Goal: Task Accomplishment & Management: Use online tool/utility

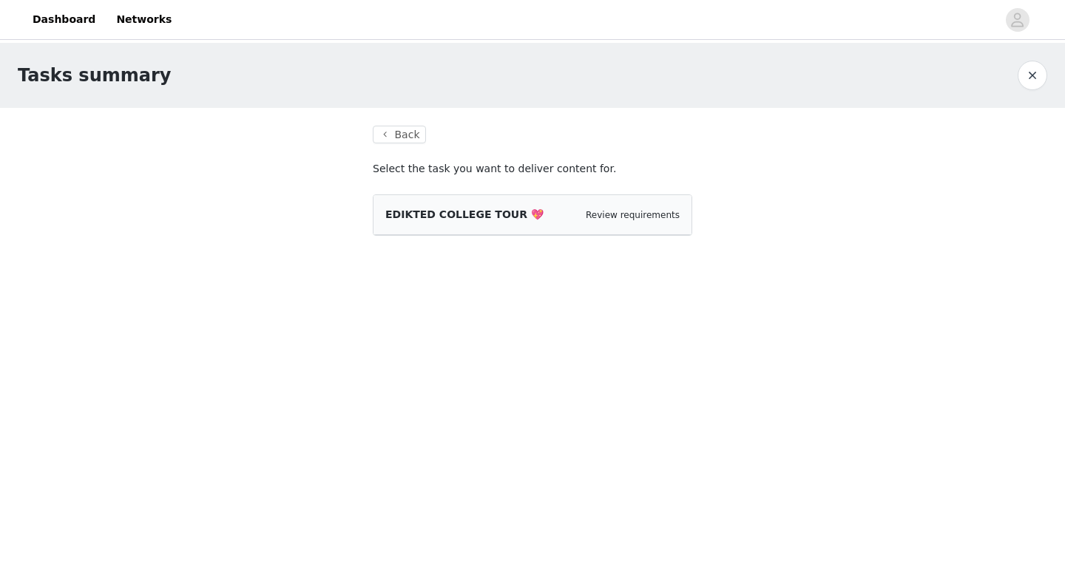
click at [576, 214] on div "EDIKTED COLLEGE TOUR 💖 Review requirements" at bounding box center [532, 215] width 294 height 16
click at [485, 214] on span "EDIKTED COLLEGE TOUR 💖" at bounding box center [464, 215] width 158 height 12
click at [409, 211] on span "EDIKTED COLLEGE TOUR 💖" at bounding box center [464, 215] width 158 height 12
click at [644, 203] on div "EDIKTED COLLEGE TOUR 💖 Review requirements" at bounding box center [532, 215] width 318 height 40
click at [458, 214] on span "EDIKTED COLLEGE TOUR 💖" at bounding box center [464, 215] width 158 height 12
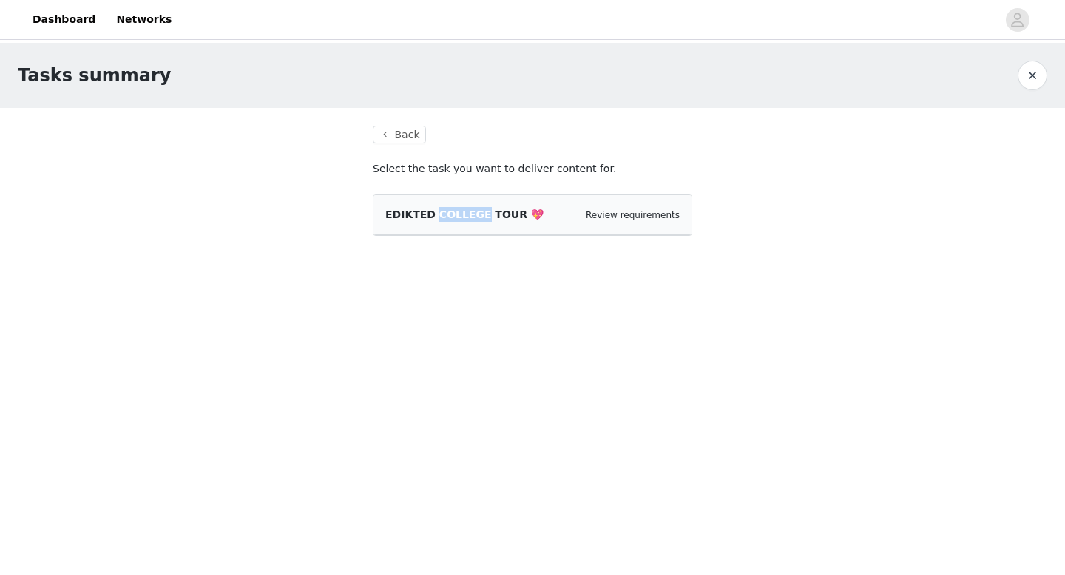
click at [458, 214] on span "EDIKTED COLLEGE TOUR 💖" at bounding box center [464, 215] width 158 height 12
click at [402, 218] on span "EDIKTED COLLEGE TOUR 💖" at bounding box center [464, 215] width 158 height 12
click at [407, 138] on button "Back" at bounding box center [399, 135] width 53 height 18
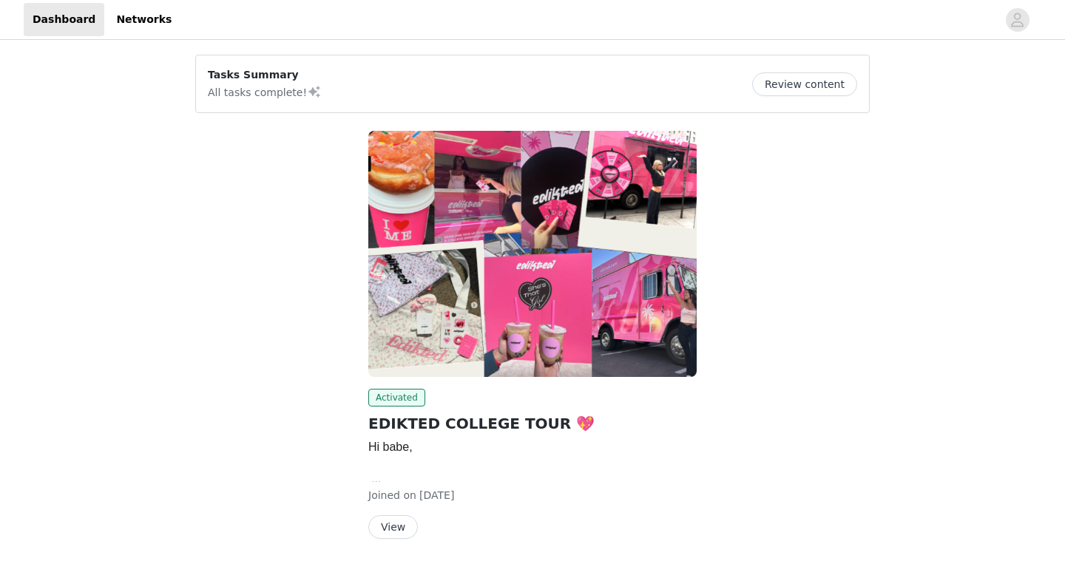
scroll to position [38, 0]
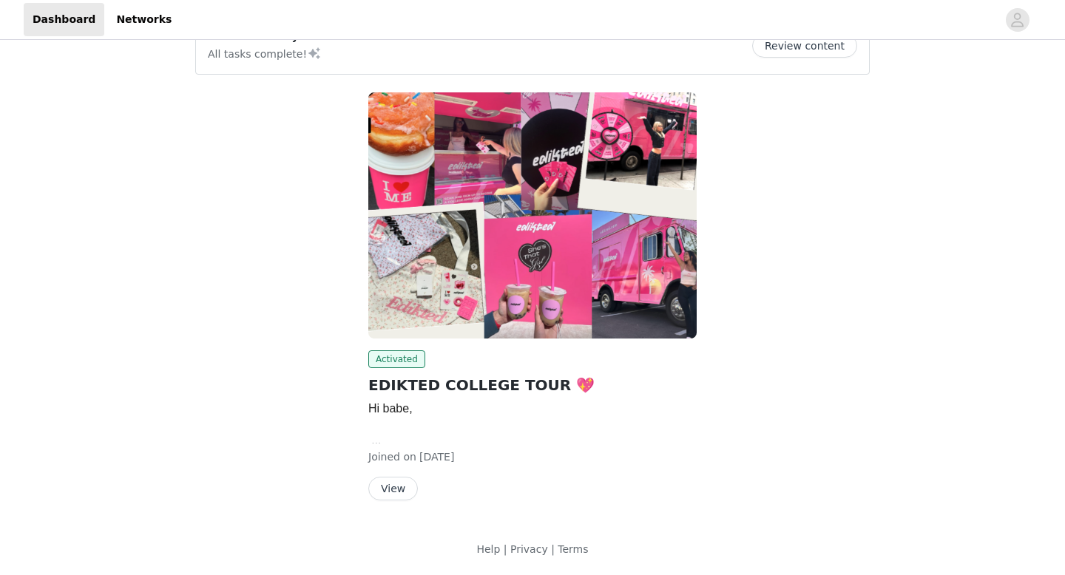
click at [396, 492] on button "View" at bounding box center [393, 489] width 50 height 24
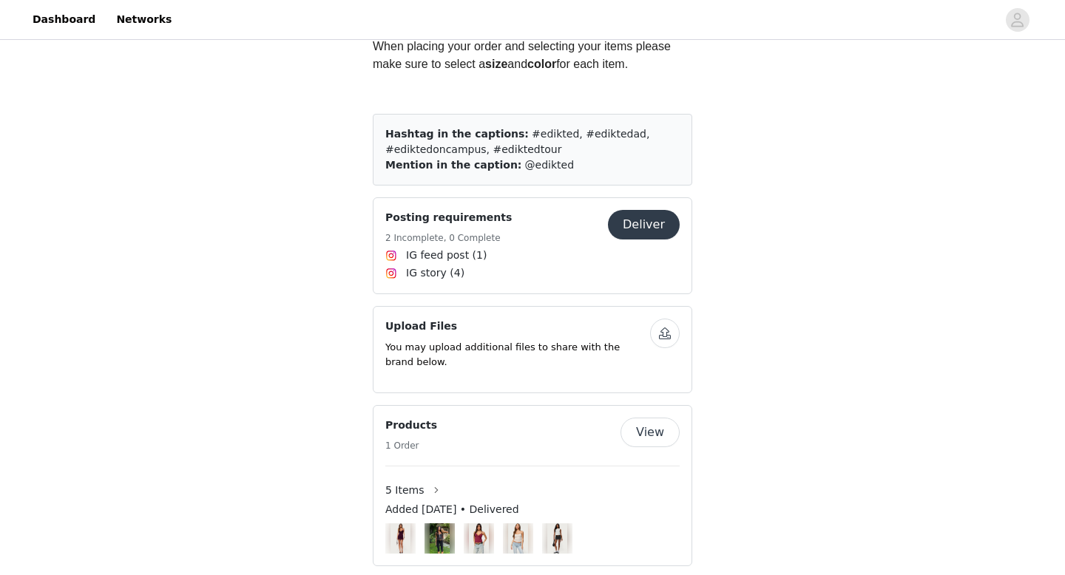
scroll to position [923, 0]
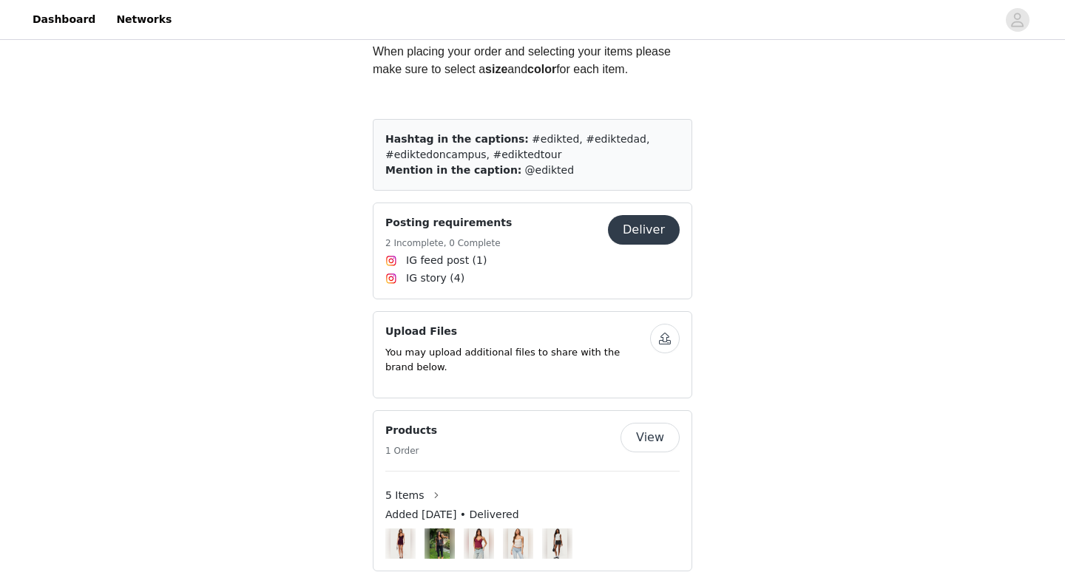
click at [651, 217] on button "Deliver" at bounding box center [644, 230] width 72 height 30
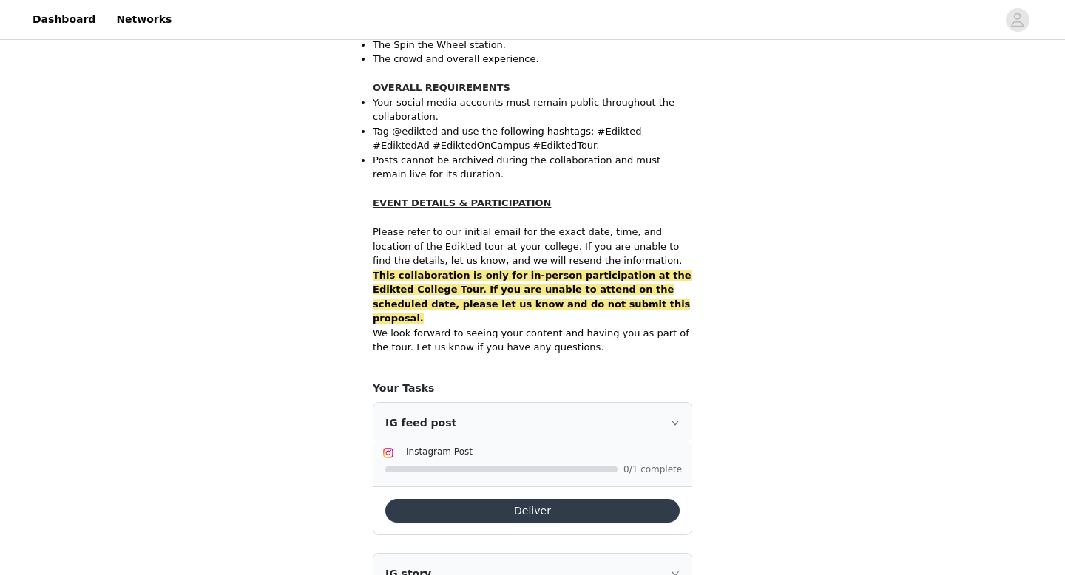
scroll to position [966, 0]
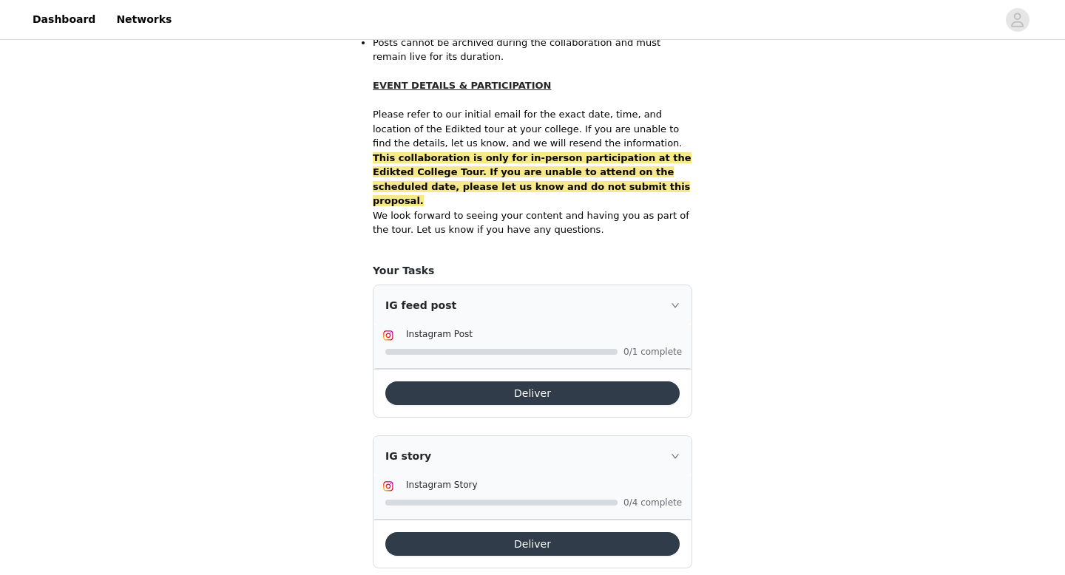
click at [663, 382] on button "Deliver" at bounding box center [532, 394] width 294 height 24
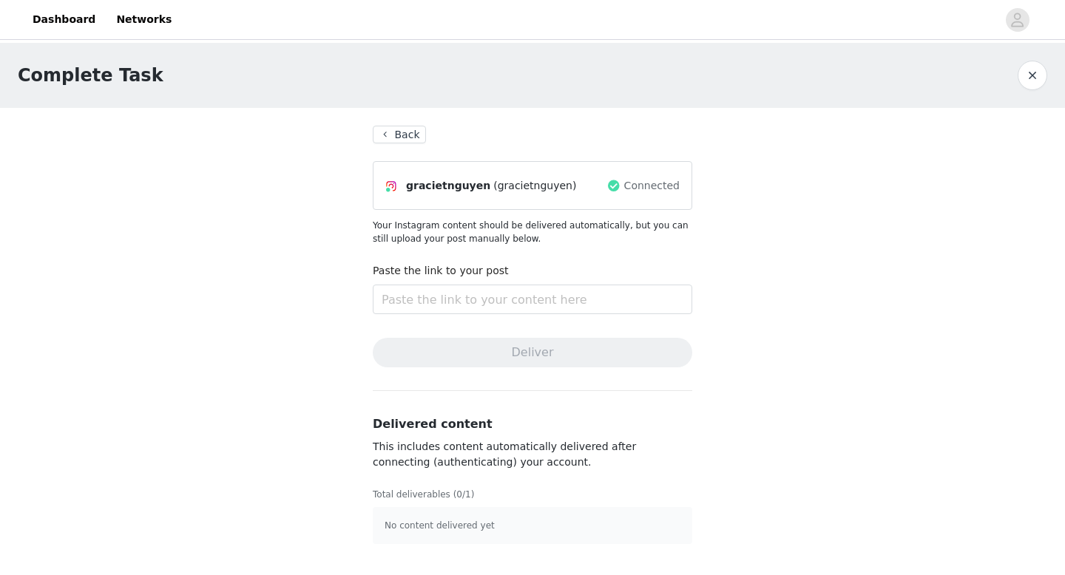
click at [405, 136] on button "Back" at bounding box center [399, 135] width 53 height 18
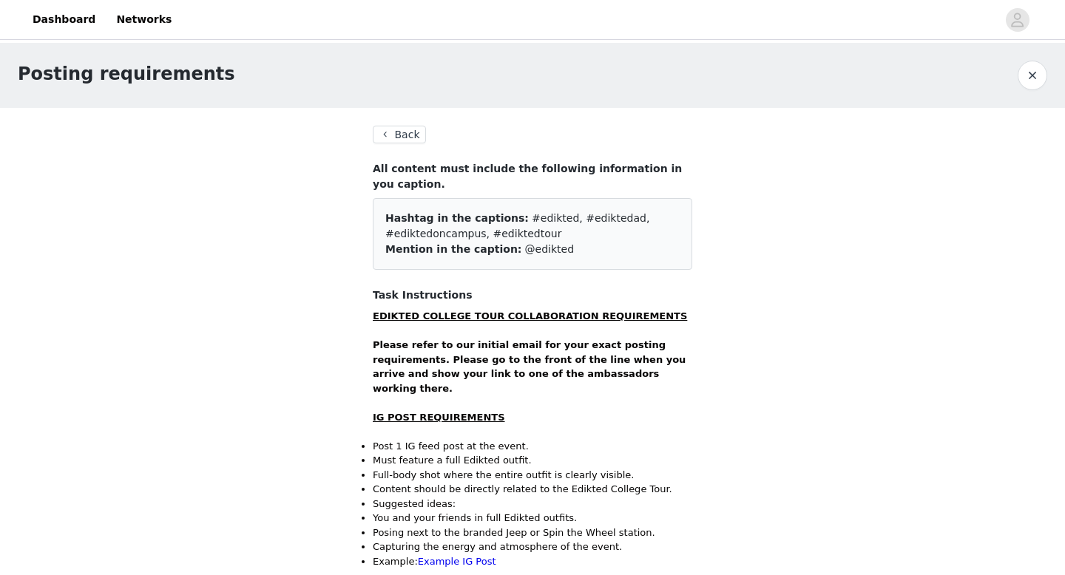
click at [405, 136] on button "Back" at bounding box center [399, 135] width 53 height 18
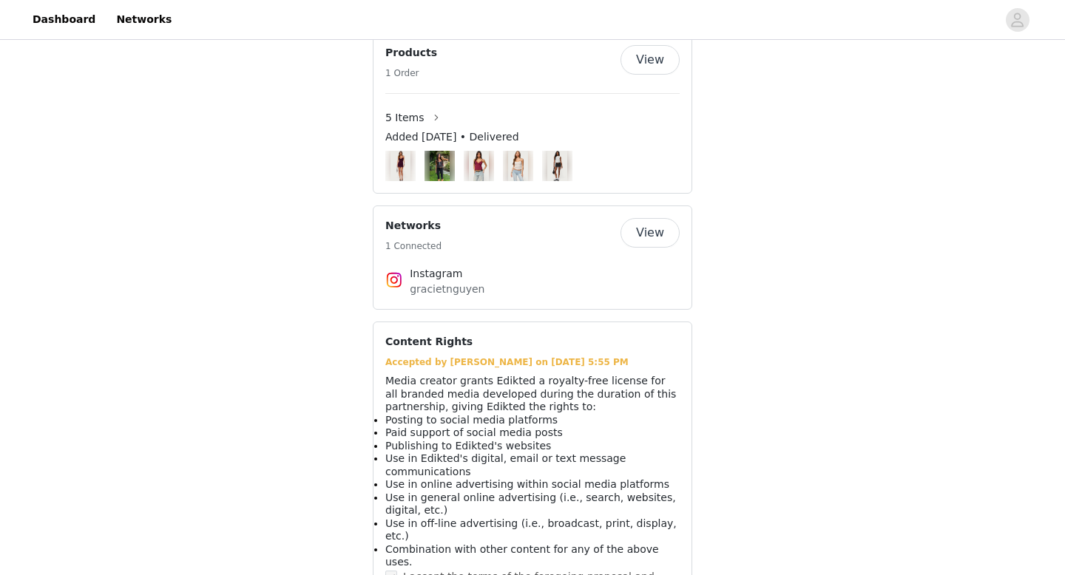
scroll to position [1280, 0]
